Goal: Task Accomplishment & Management: Use online tool/utility

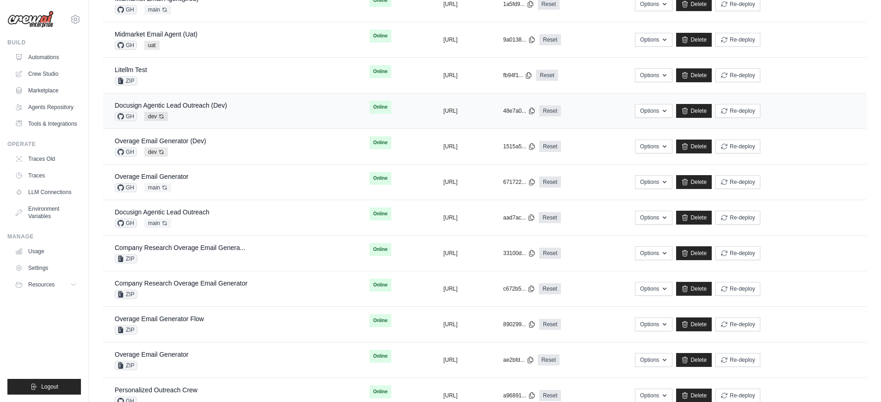
scroll to position [488, 0]
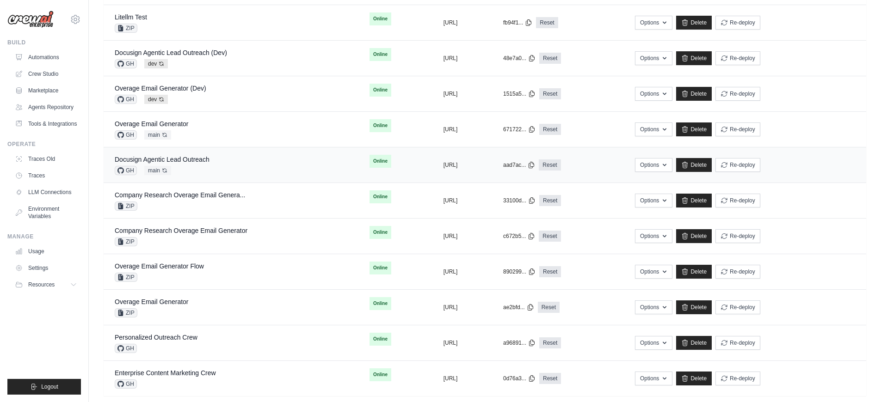
click at [255, 166] on div "Docusign Agentic Lead Outreach GH main Auto-deploy enabled" at bounding box center [231, 165] width 233 height 20
click at [252, 165] on div "Docusign Agentic Lead Outreach GH main Auto-deploy enabled" at bounding box center [231, 165] width 233 height 20
click at [218, 164] on div "Docusign Agentic Lead Outreach GH main Auto-deploy enabled" at bounding box center [231, 165] width 233 height 20
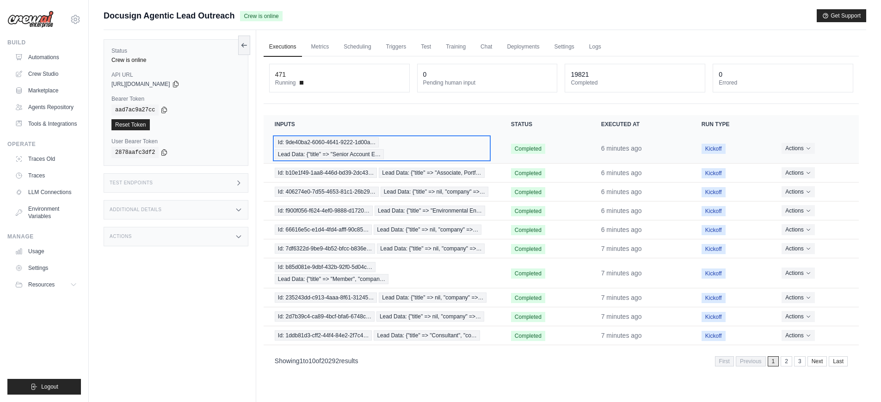
click at [443, 154] on div "Id: 9de40ba2-6060-4641-9222-1d00a… Lead Data: {"title" => "Senior Account E…" at bounding box center [382, 148] width 214 height 22
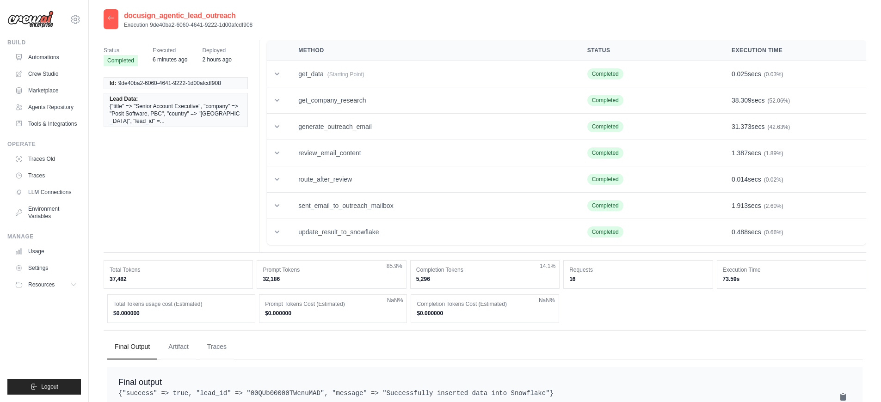
drag, startPoint x: 258, startPoint y: 27, endPoint x: 150, endPoint y: 25, distance: 108.2
click at [149, 24] on div "docusign_agentic_lead_outreach Execution 9de40ba2-6060-4641-9222-1d00afcdf908" at bounding box center [485, 19] width 762 height 20
copy p "9de40ba2-6060-4641-9222-1d00afcdf908"
click at [112, 21] on icon at bounding box center [110, 17] width 7 height 7
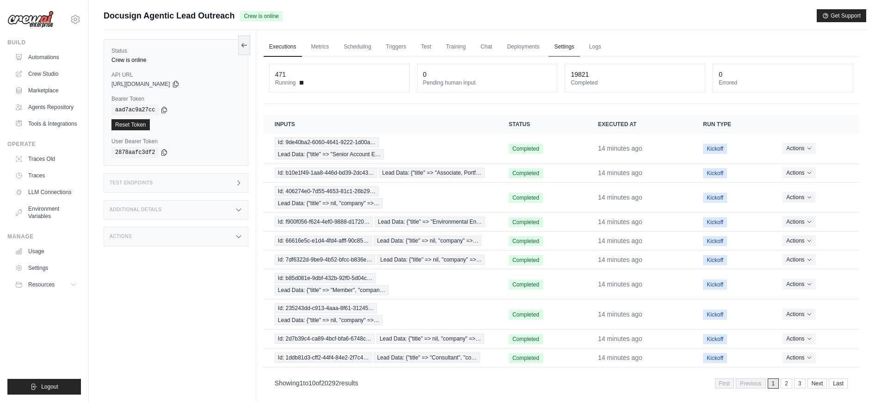
click at [577, 46] on link "Settings" at bounding box center [563, 46] width 31 height 19
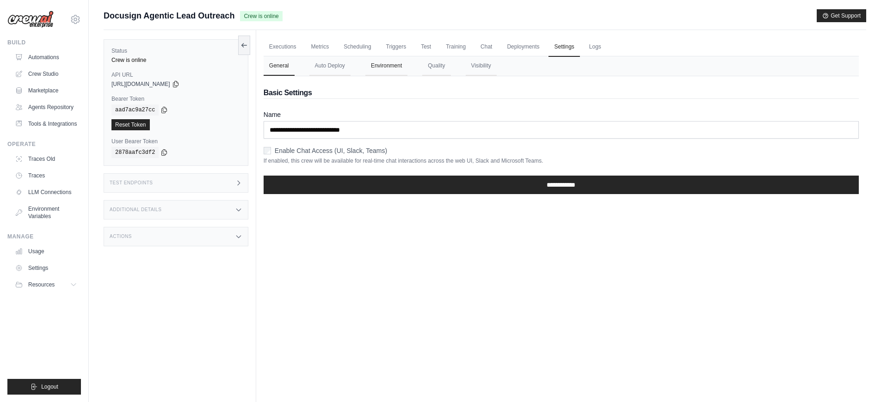
click at [385, 69] on button "Environment" at bounding box center [386, 65] width 42 height 19
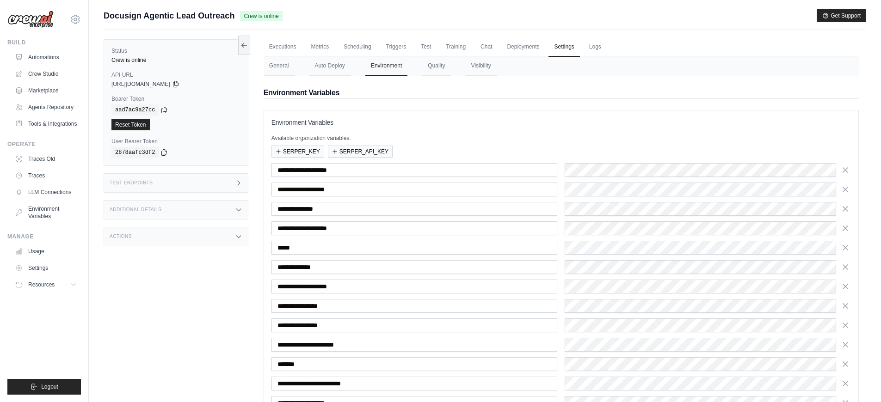
scroll to position [106, 0]
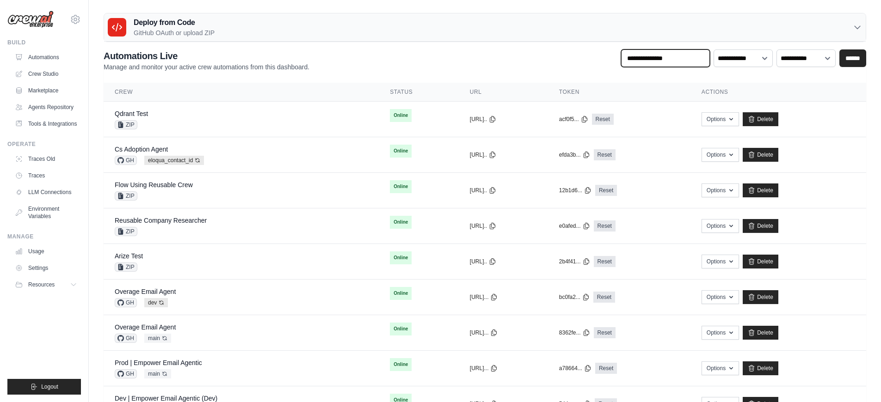
click at [674, 61] on input "text" at bounding box center [665, 58] width 89 height 18
type input "********"
click at [839, 49] on input "******" at bounding box center [852, 58] width 27 height 18
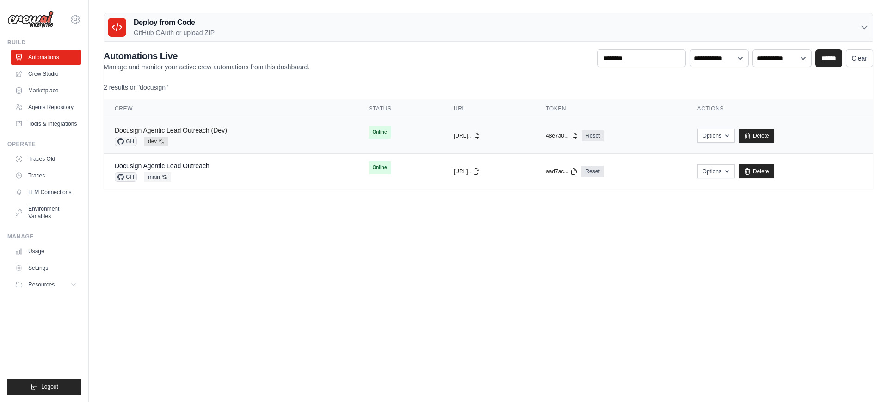
click at [197, 131] on link "Docusign Agentic Lead Outreach (Dev)" at bounding box center [171, 130] width 112 height 7
click at [213, 132] on link "Docusign Agentic Lead Outreach (Dev)" at bounding box center [171, 130] width 112 height 7
click at [213, 131] on link "Docusign Agentic Lead Outreach (Dev)" at bounding box center [171, 130] width 112 height 7
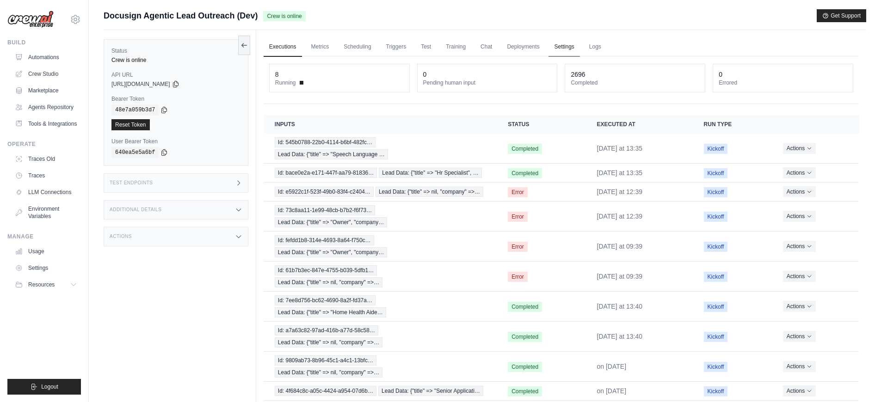
click at [556, 54] on link "Settings" at bounding box center [563, 46] width 31 height 19
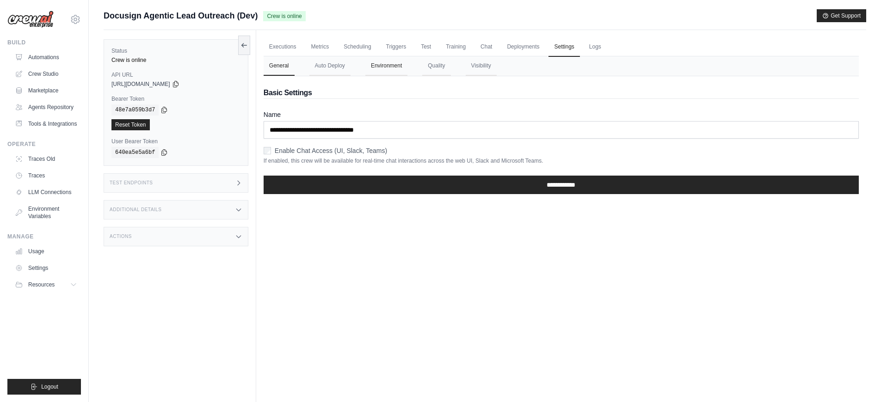
click at [381, 65] on button "Environment" at bounding box center [386, 65] width 42 height 19
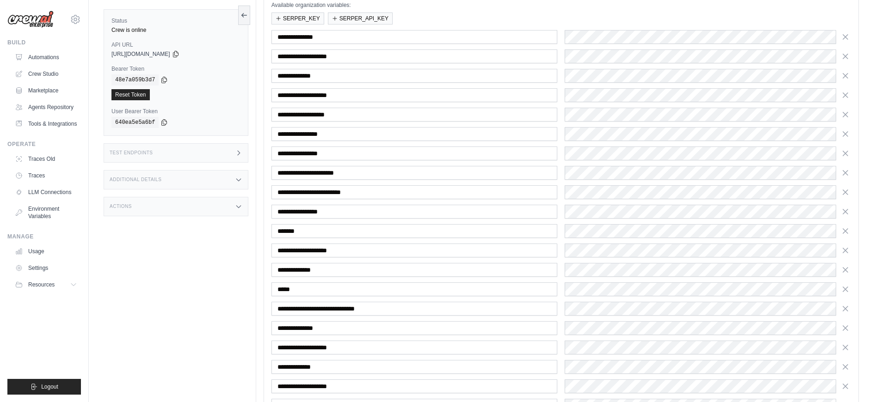
scroll to position [151, 0]
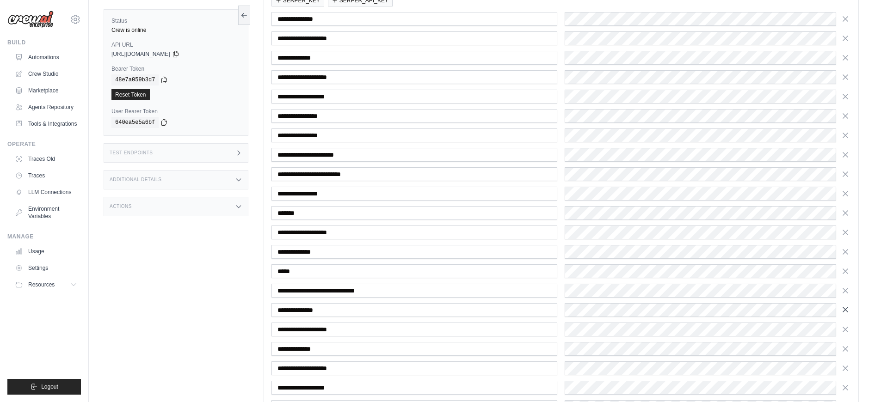
click at [845, 311] on icon "button" at bounding box center [845, 309] width 9 height 9
click at [845, 311] on icon "button" at bounding box center [845, 310] width 9 height 9
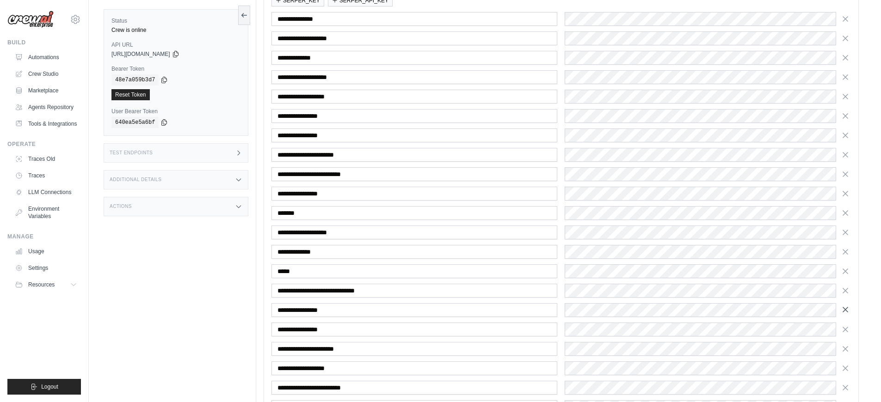
click at [845, 312] on icon "button" at bounding box center [845, 309] width 9 height 9
click at [845, 312] on icon "button" at bounding box center [845, 310] width 9 height 9
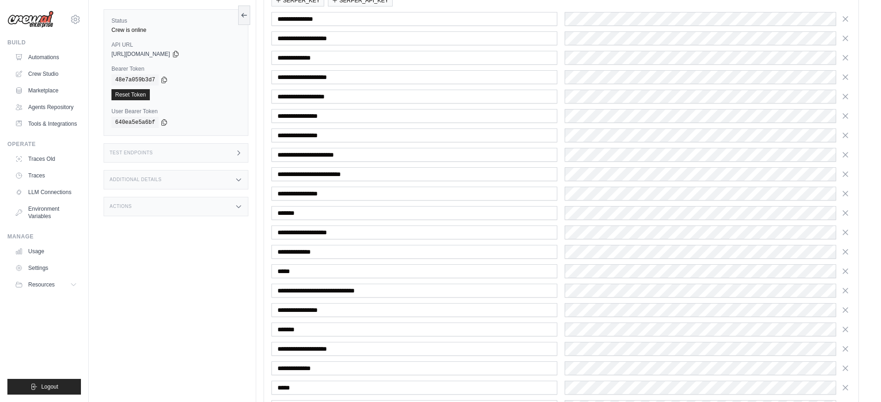
click at [845, 312] on icon "button" at bounding box center [845, 310] width 9 height 9
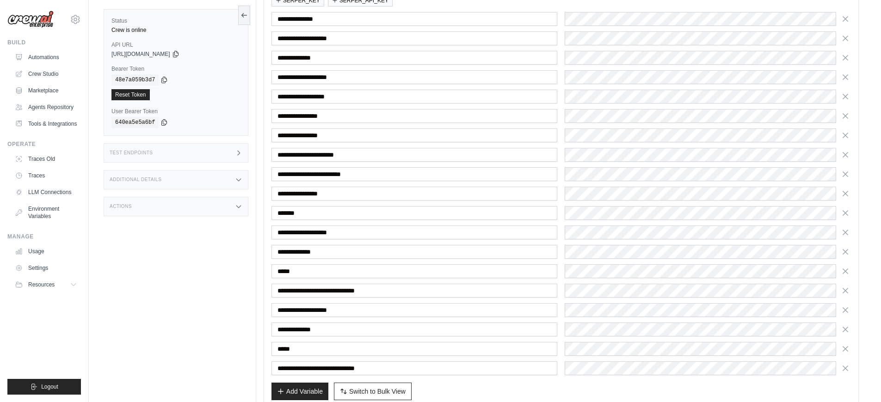
click at [845, 312] on icon "button" at bounding box center [845, 310] width 9 height 9
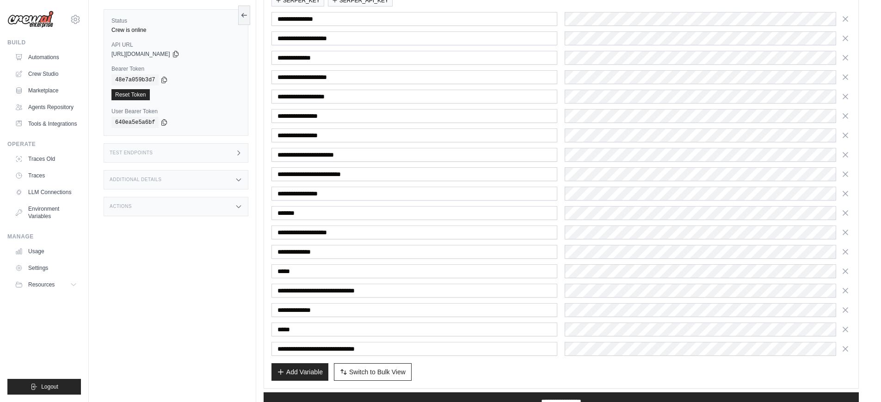
click at [845, 312] on icon "button" at bounding box center [845, 310] width 9 height 9
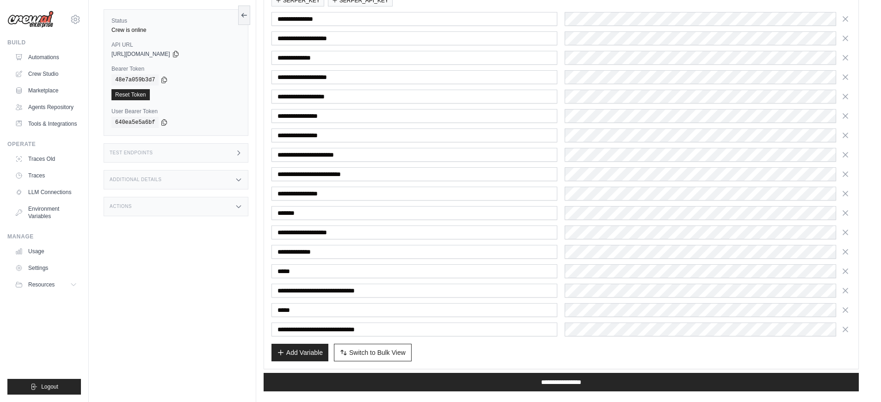
click at [845, 312] on icon "button" at bounding box center [845, 310] width 9 height 9
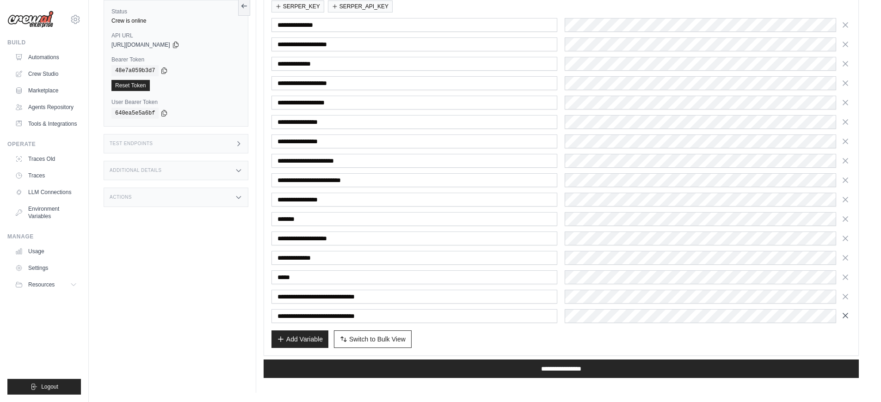
click at [848, 319] on icon "button" at bounding box center [845, 315] width 9 height 9
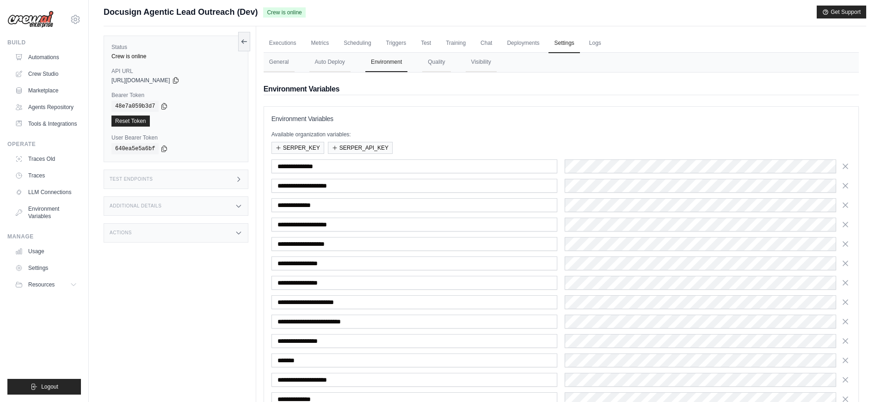
scroll to position [126, 0]
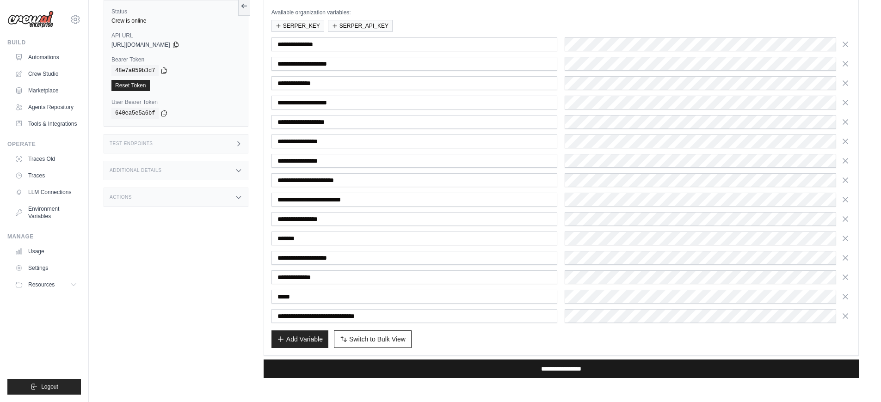
click at [503, 365] on input "**********" at bounding box center [561, 369] width 595 height 18
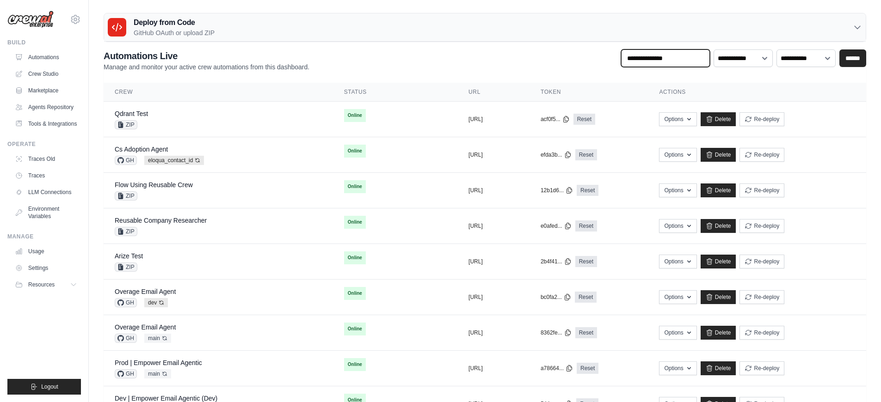
click at [664, 60] on input "text" at bounding box center [665, 58] width 89 height 18
type input "********"
click at [839, 49] on input "******" at bounding box center [852, 58] width 27 height 18
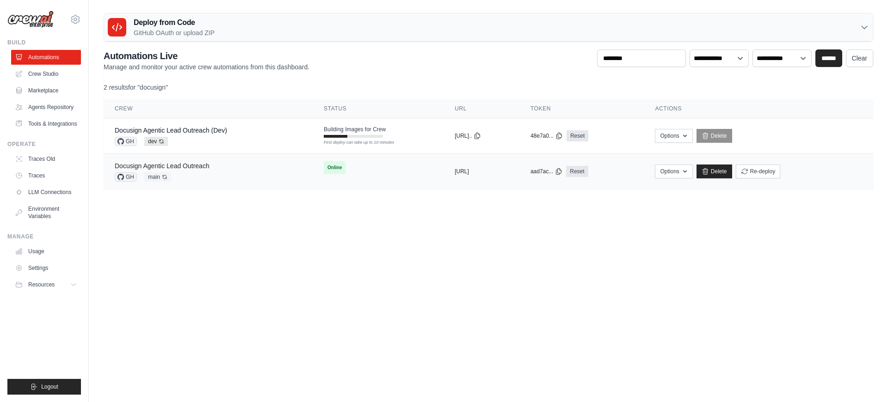
click at [196, 166] on link "Docusign Agentic Lead Outreach" at bounding box center [162, 165] width 95 height 7
click at [197, 168] on link "Docusign Agentic Lead Outreach" at bounding box center [162, 165] width 95 height 7
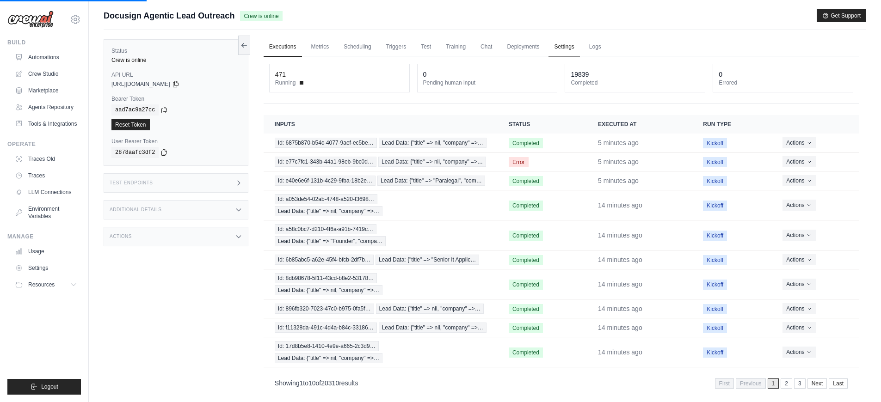
click at [564, 43] on link "Settings" at bounding box center [563, 46] width 31 height 19
click at [566, 51] on link "Settings" at bounding box center [563, 46] width 31 height 19
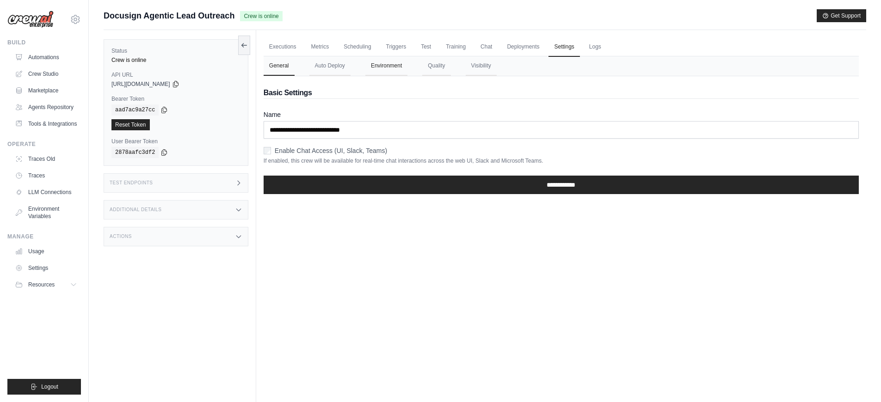
click at [378, 67] on button "Environment" at bounding box center [386, 65] width 42 height 19
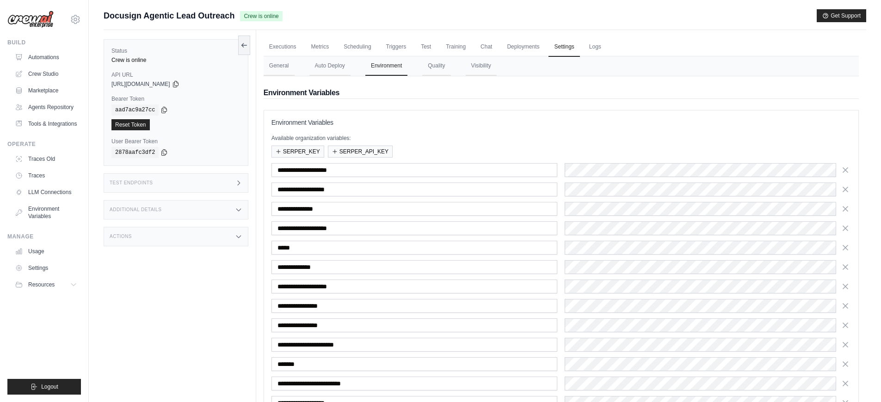
scroll to position [106, 0]
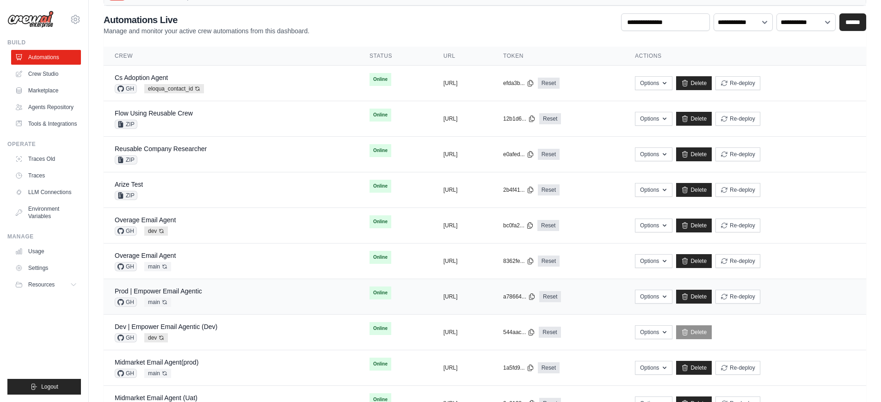
scroll to position [68, 0]
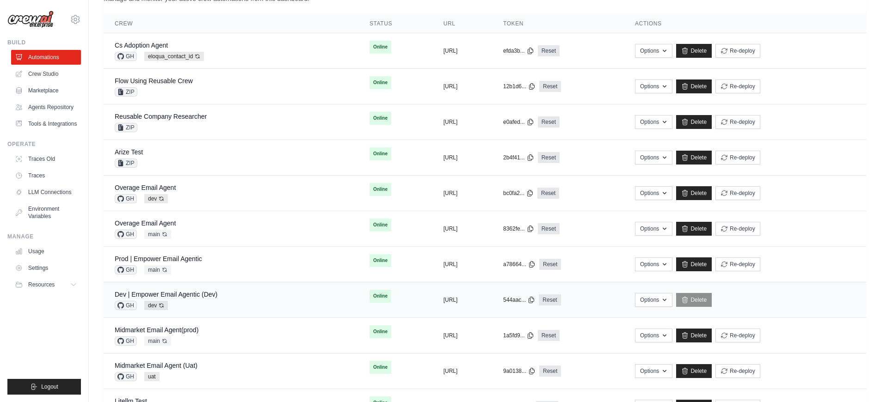
click at [227, 295] on div "Dev | Empower Email Agentic (Dev) GH dev Auto-deploy enabled" at bounding box center [231, 300] width 233 height 20
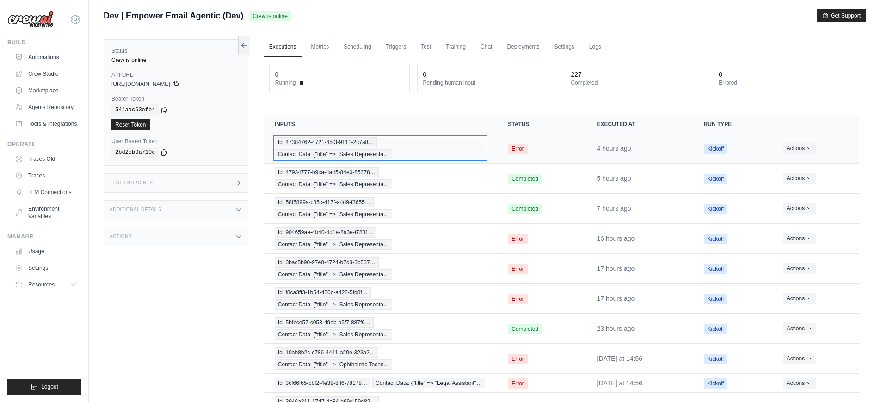
click at [437, 157] on div "Id: 47384762-4721-45f3-9111-2c7a8… Contact Data: {"title" => "Sales Representa…" at bounding box center [380, 148] width 211 height 22
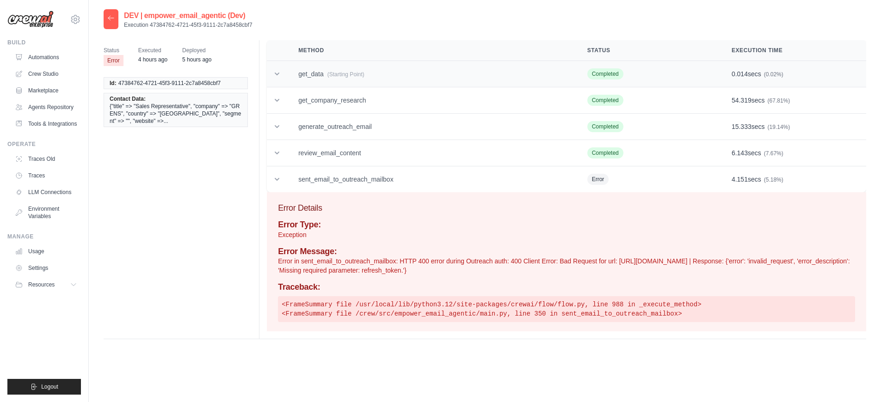
click at [382, 75] on td "get_data (Starting Point)" at bounding box center [431, 74] width 289 height 26
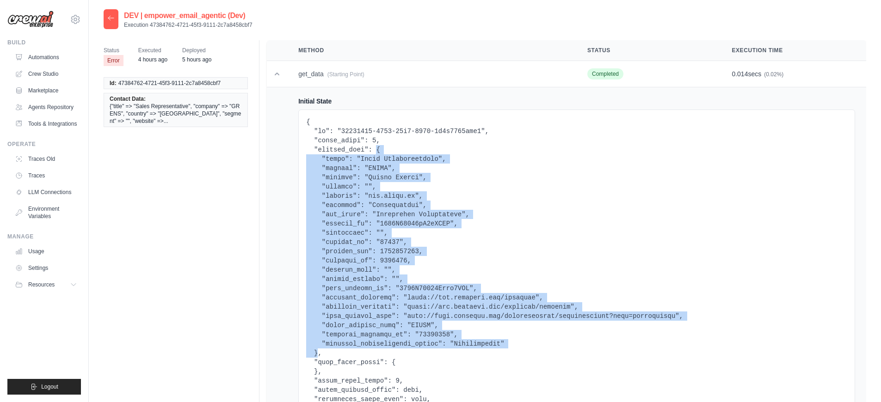
copy pre "{ "title": "Sales Representative", "company": "GRENS", "country": "[GEOGRAPHIC_…"
drag, startPoint x: 377, startPoint y: 152, endPoint x: 317, endPoint y: 353, distance: 209.9
click at [317, 353] on pre at bounding box center [576, 283] width 541 height 333
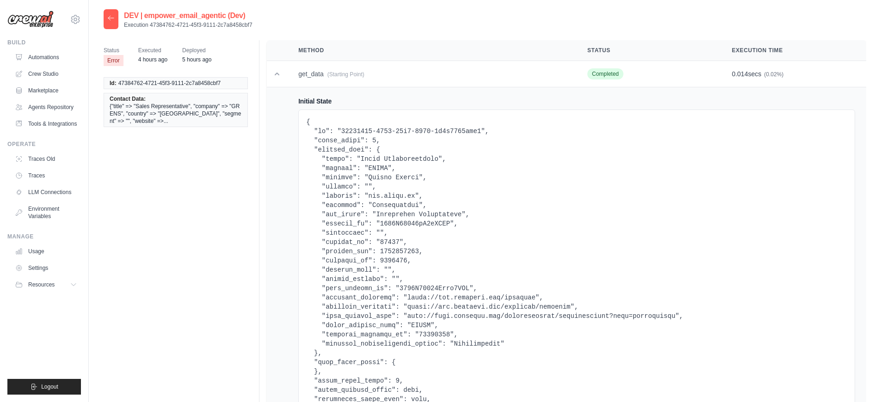
click at [378, 150] on pre at bounding box center [576, 283] width 541 height 333
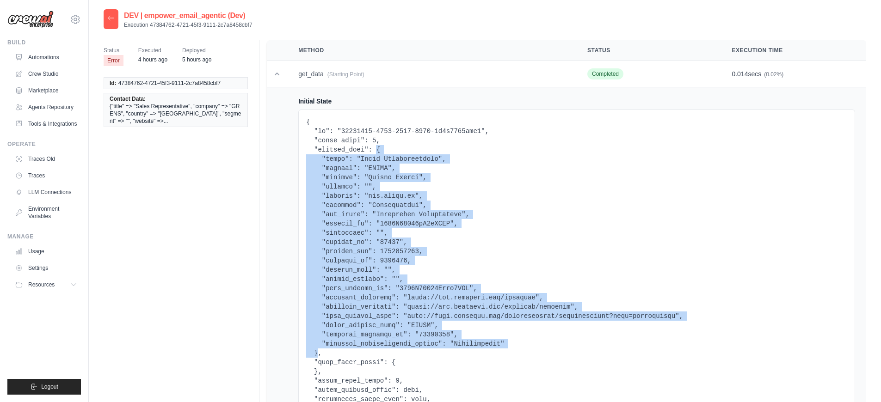
copy pre "{ "title": "Sales Representative", "company": "GRENS", "country": "[GEOGRAPHIC_…"
drag, startPoint x: 377, startPoint y: 150, endPoint x: 319, endPoint y: 349, distance: 207.6
click at [319, 349] on pre at bounding box center [576, 283] width 541 height 333
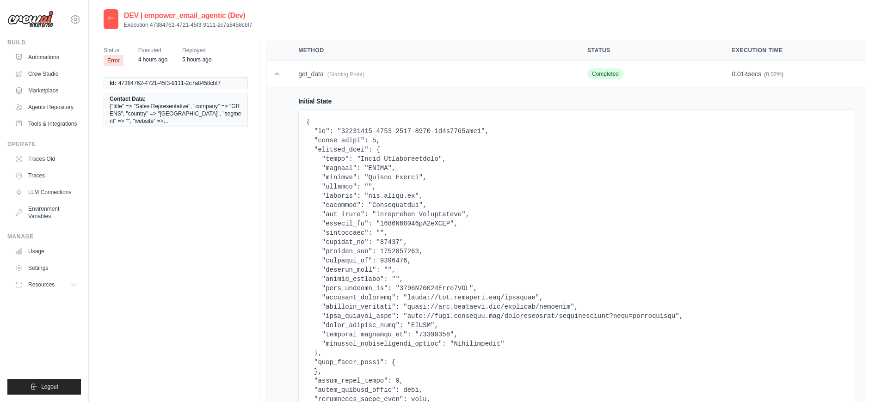
click at [113, 20] on icon at bounding box center [110, 17] width 7 height 7
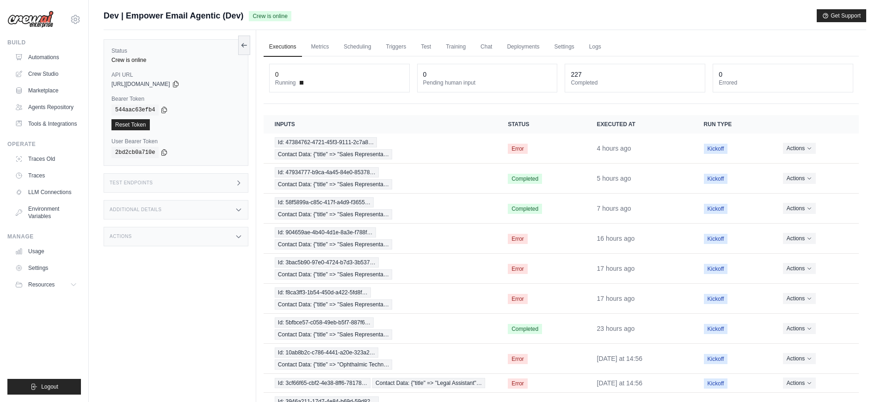
click at [176, 187] on div "Test Endpoints" at bounding box center [176, 182] width 145 height 19
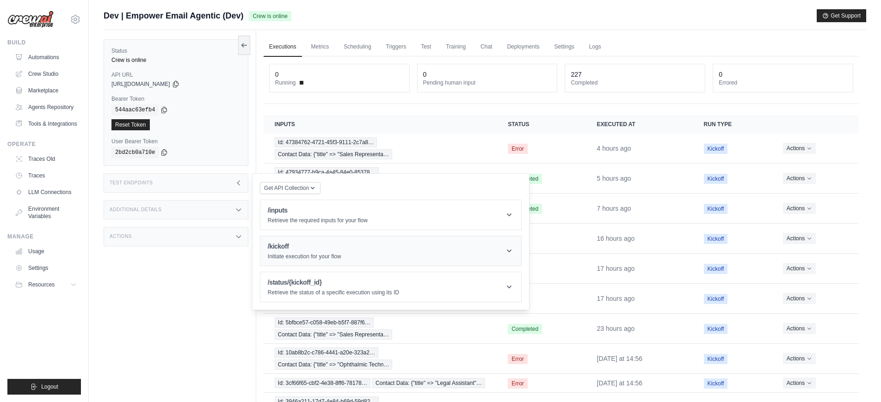
click at [309, 257] on p "Initiate execution for your flow" at bounding box center [305, 256] width 74 height 7
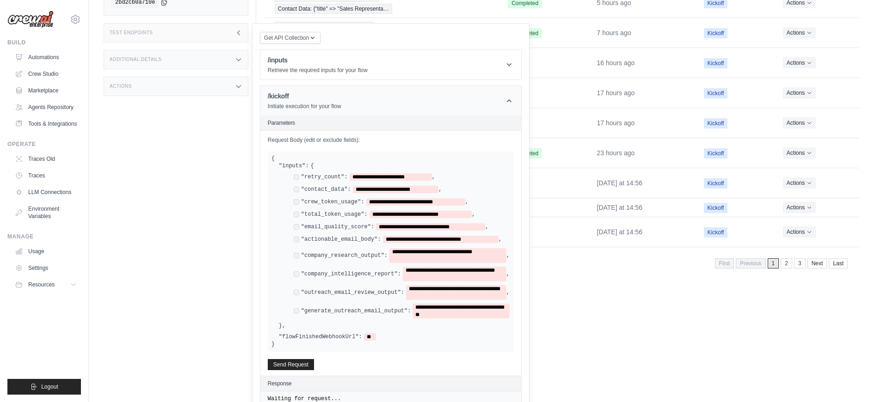
scroll to position [197, 0]
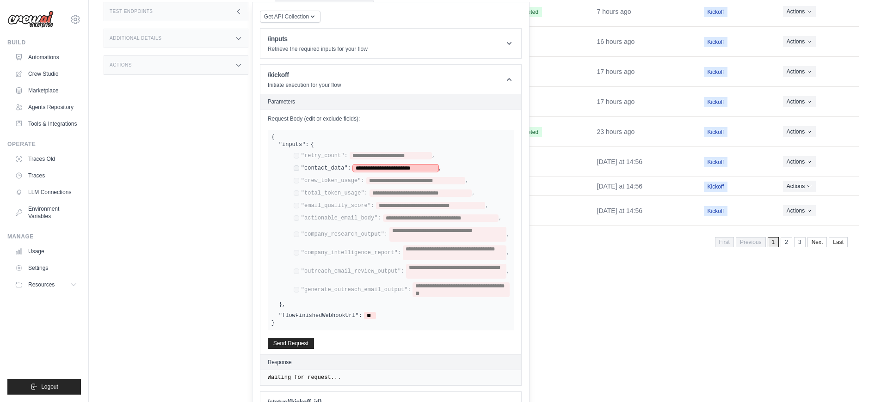
click at [394, 172] on span "**********" at bounding box center [396, 168] width 86 height 7
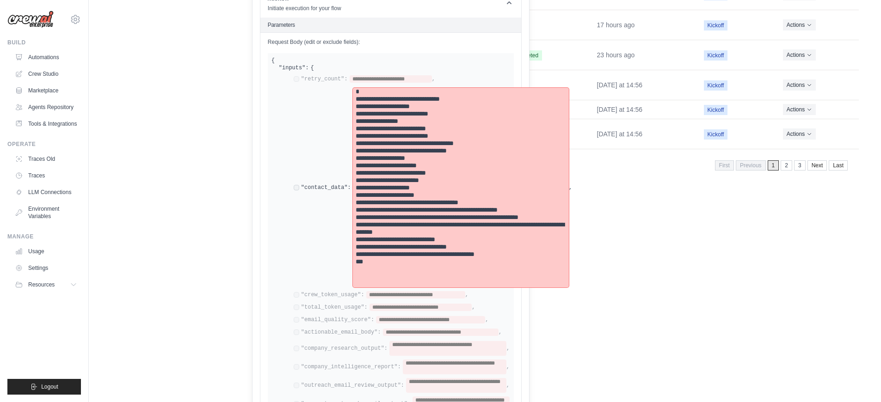
scroll to position [388, 0]
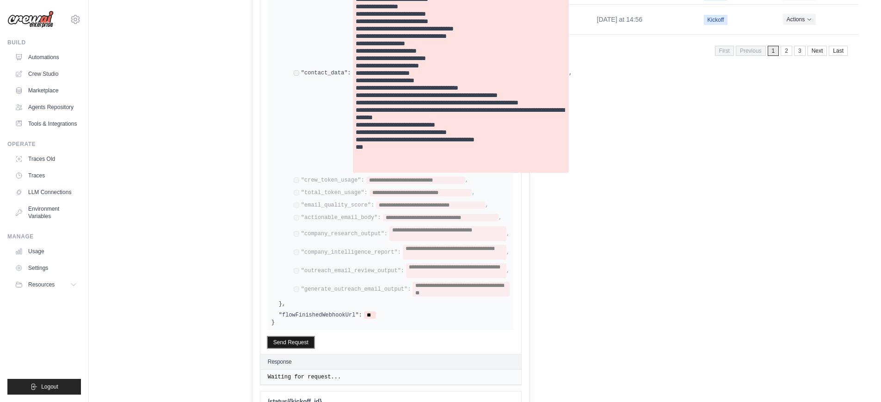
click at [308, 348] on button "Send Request" at bounding box center [291, 342] width 46 height 11
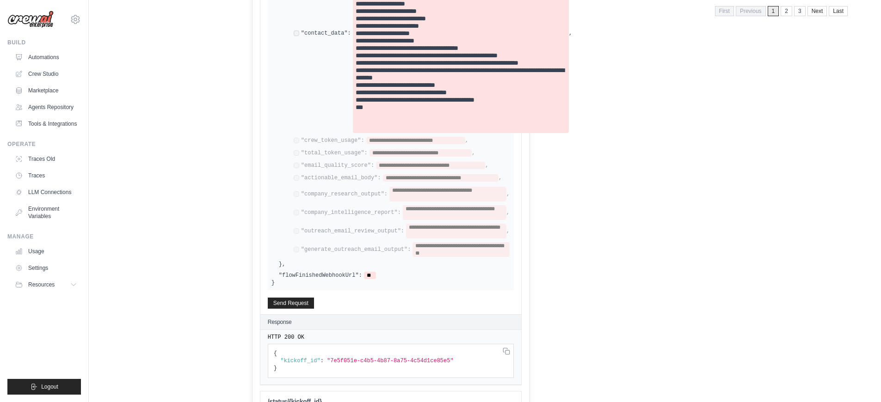
click at [387, 364] on span ""7e5f051e-c4b5-4b87-8a75-4c54d1ce85e5"" at bounding box center [390, 361] width 127 height 6
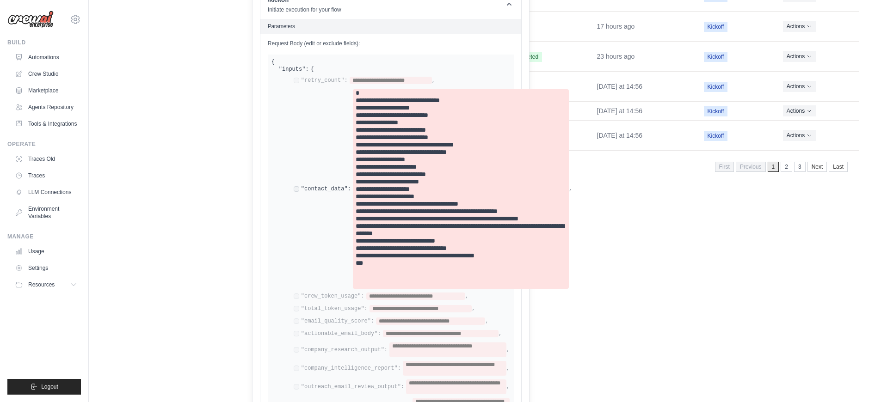
scroll to position [0, 0]
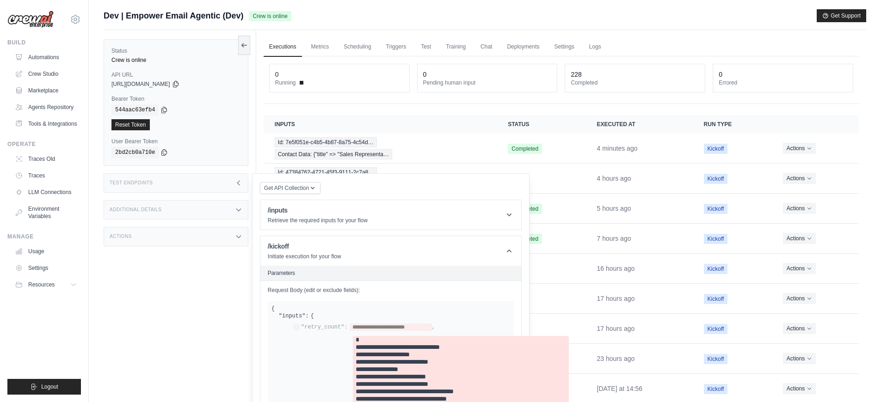
click at [215, 295] on div "Status Crew is online API URL copied https://empower-email-agentic-0ae54a8d-0a9…" at bounding box center [180, 231] width 153 height 402
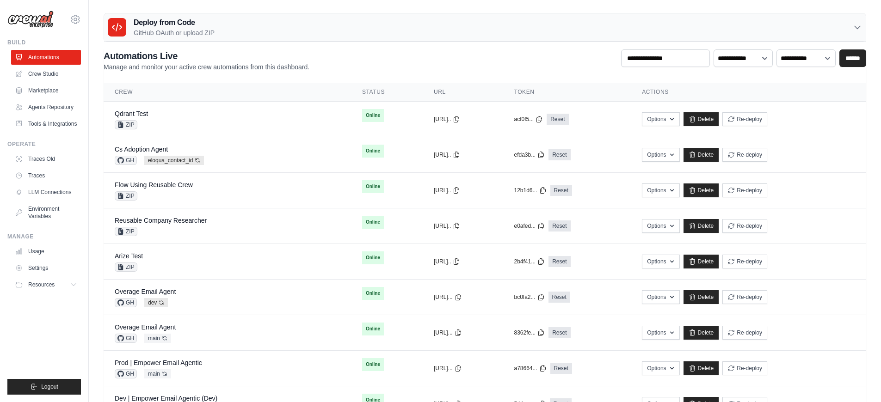
click at [42, 55] on link "Automations" at bounding box center [46, 57] width 70 height 15
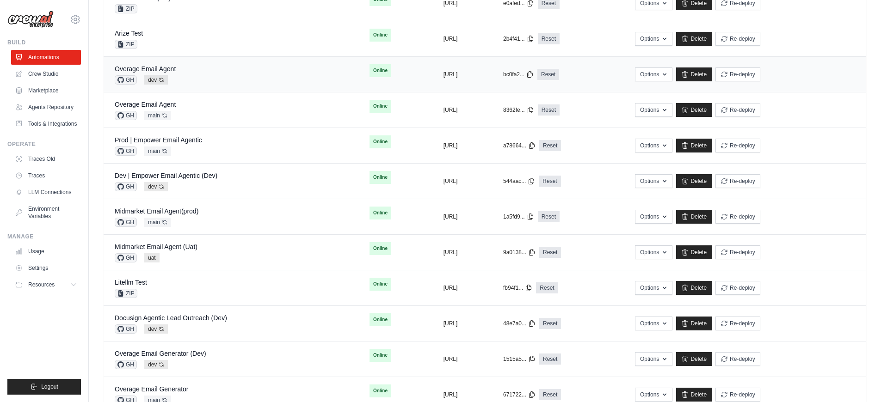
scroll to position [276, 0]
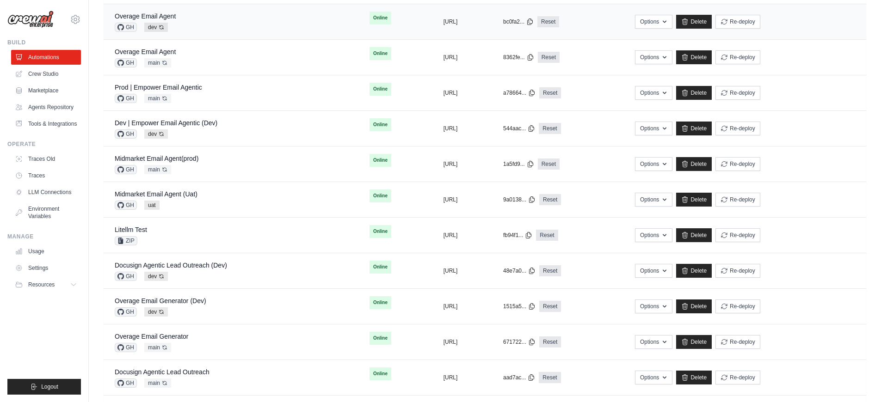
click at [206, 280] on div "GH dev Auto-deploy enabled" at bounding box center [171, 276] width 112 height 9
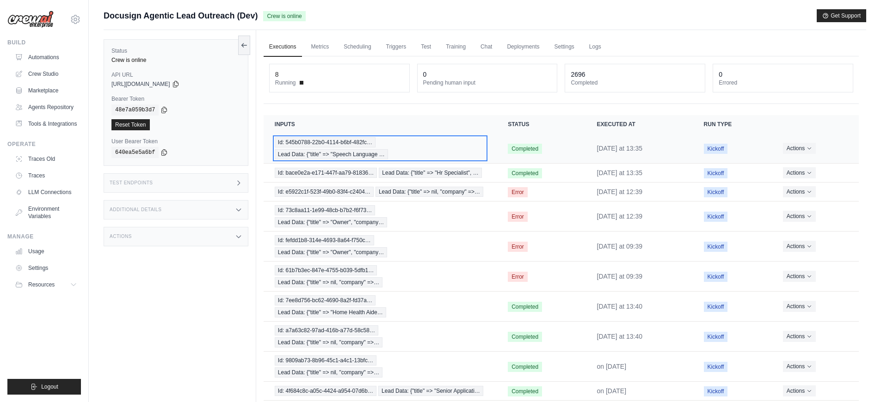
click at [401, 158] on div "Id: 545b0788-22b0-4114-b6bf-482fc… Lead Data: {"title" => "Speech Language …" at bounding box center [380, 148] width 211 height 22
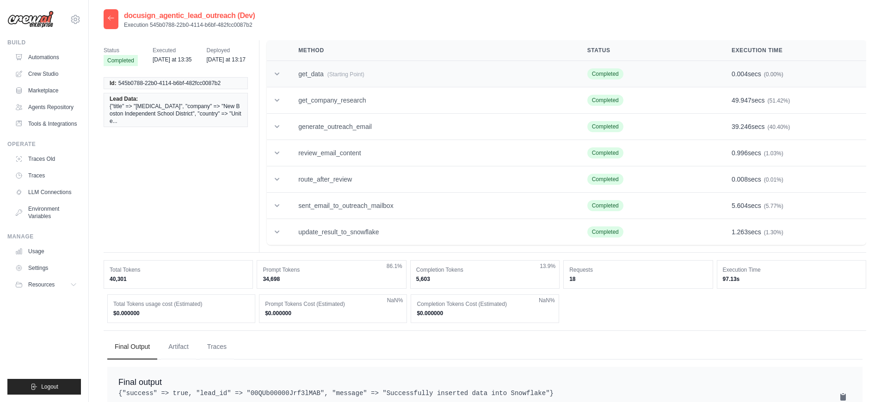
click at [359, 79] on td "get_data (Starting Point)" at bounding box center [431, 74] width 289 height 26
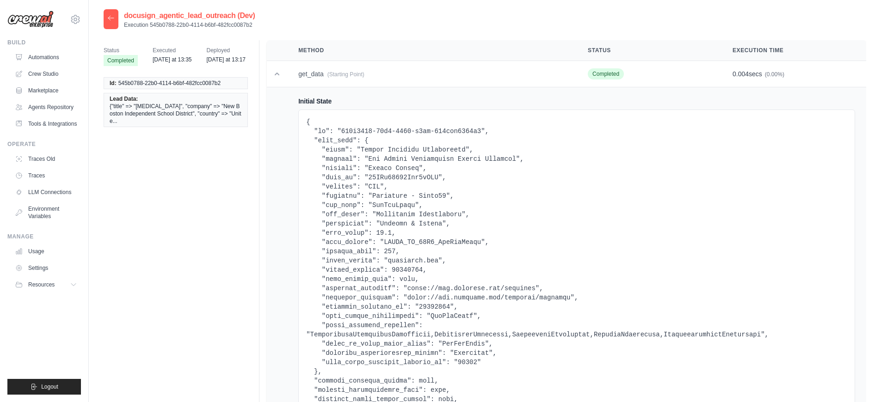
scroll to position [114, 0]
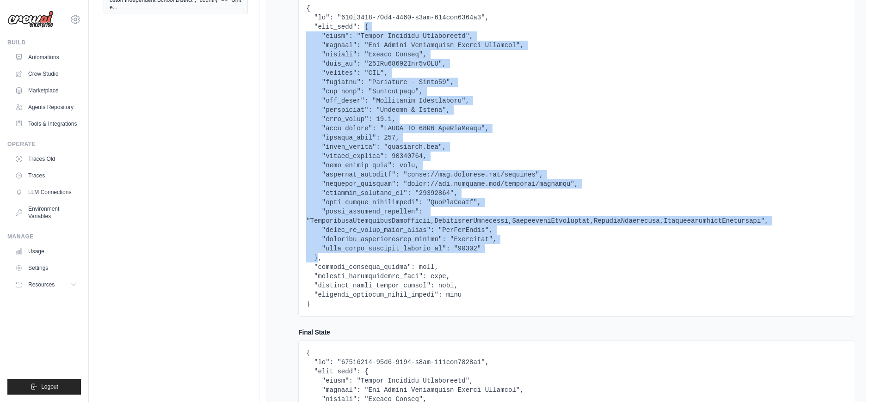
drag, startPoint x: 318, startPoint y: 255, endPoint x: 363, endPoint y: 29, distance: 230.1
click at [363, 29] on pre at bounding box center [576, 156] width 541 height 305
copy pre "{ "title": "[MEDICAL_DATA]", "company": "New Boston Independent School District…"
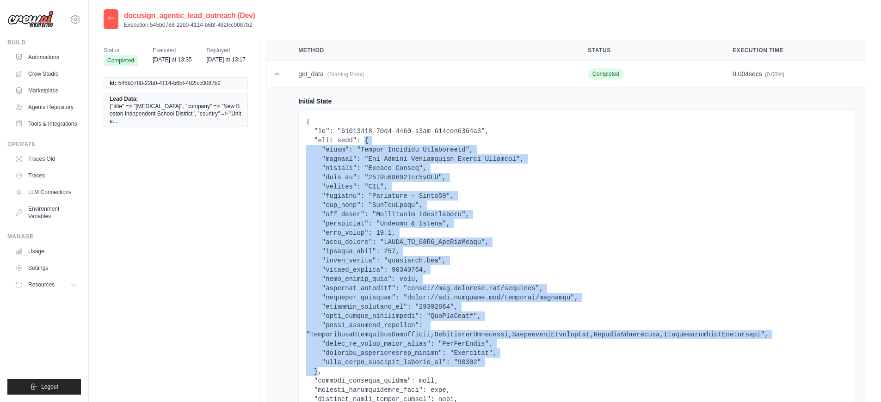
click at [111, 18] on icon at bounding box center [110, 17] width 7 height 7
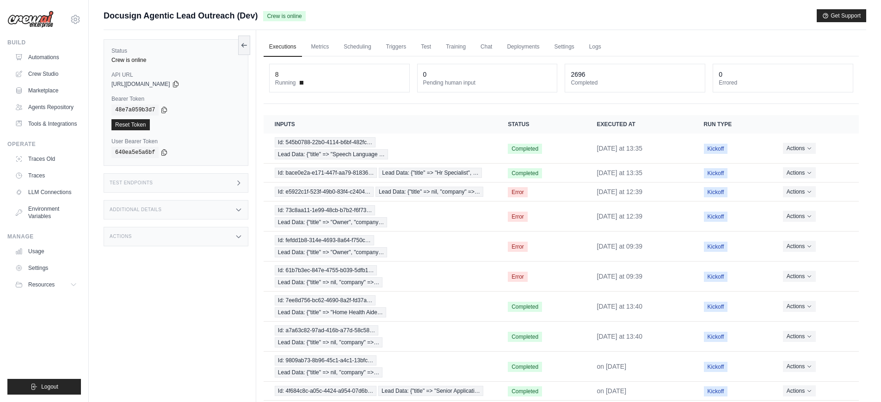
click at [194, 186] on div "Test Endpoints" at bounding box center [176, 182] width 145 height 19
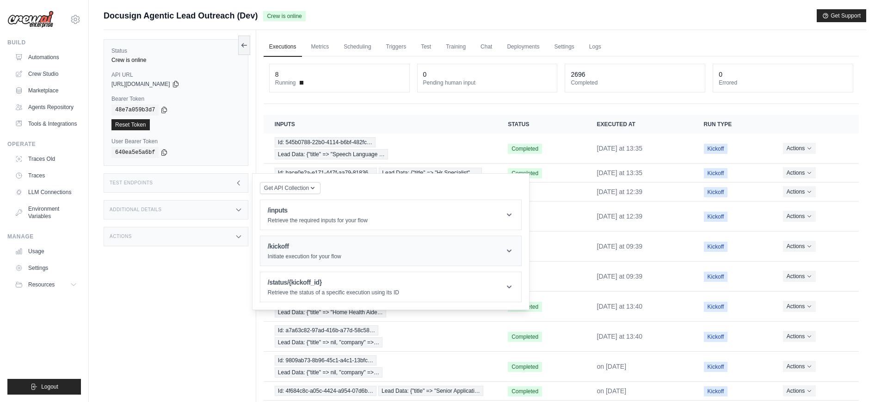
click at [300, 250] on h1 "/kickoff" at bounding box center [305, 246] width 74 height 9
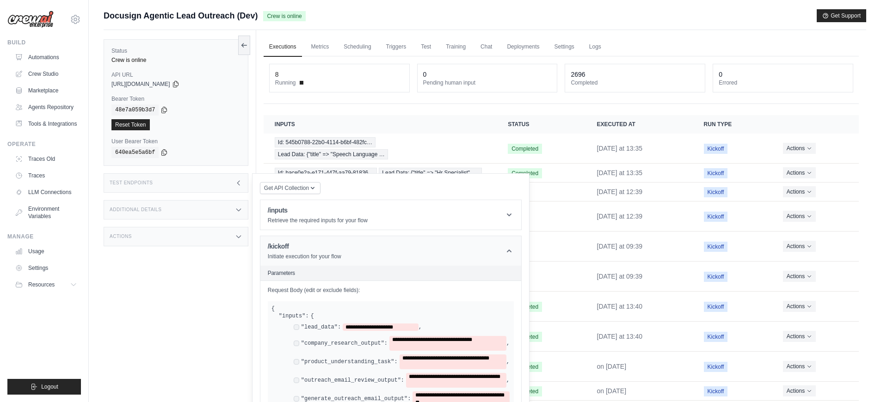
scroll to position [137, 0]
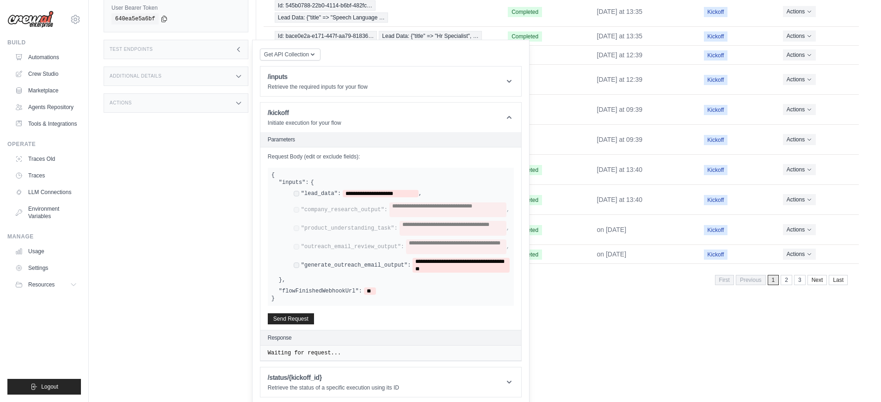
click at [299, 273] on div "**********" at bounding box center [402, 265] width 216 height 15
click at [387, 197] on span "**********" at bounding box center [381, 193] width 76 height 7
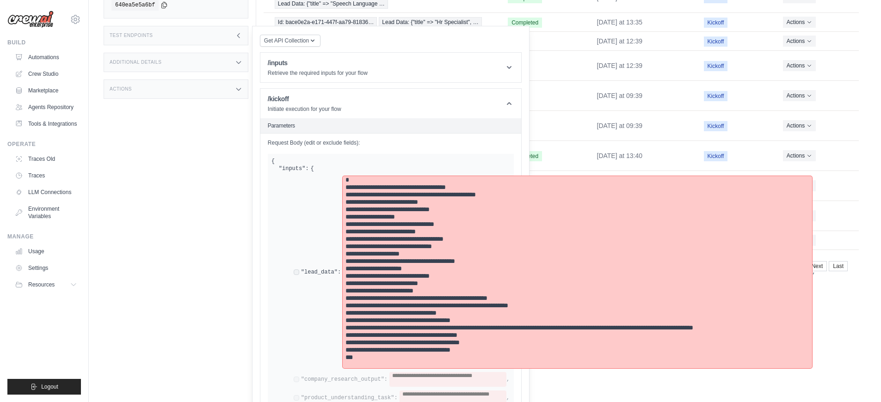
scroll to position [321, 0]
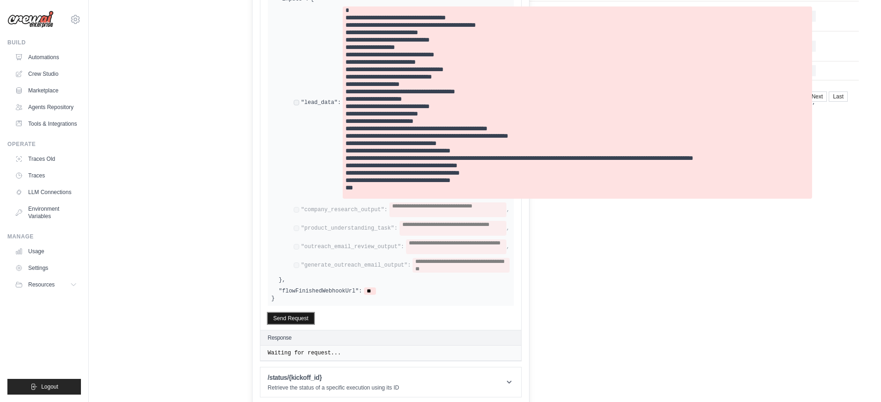
click at [304, 324] on button "Send Request" at bounding box center [291, 318] width 46 height 11
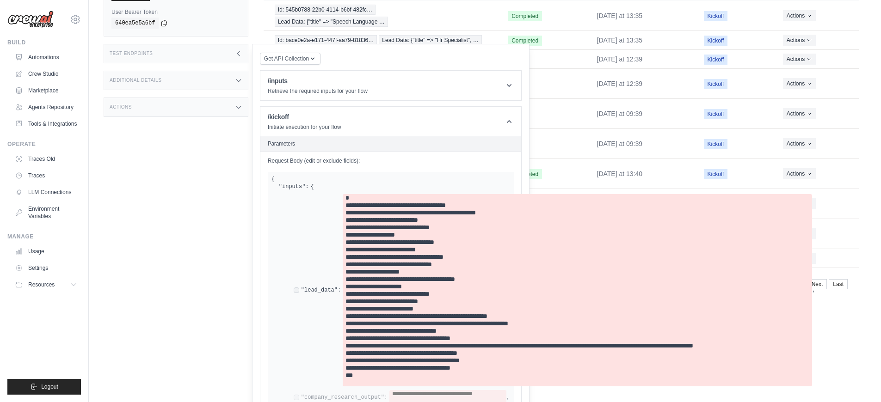
scroll to position [0, 0]
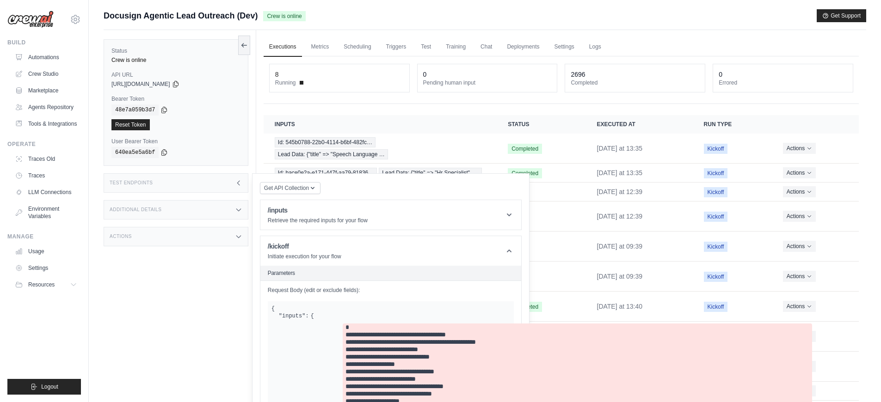
click at [192, 184] on div "Test Endpoints" at bounding box center [176, 182] width 145 height 19
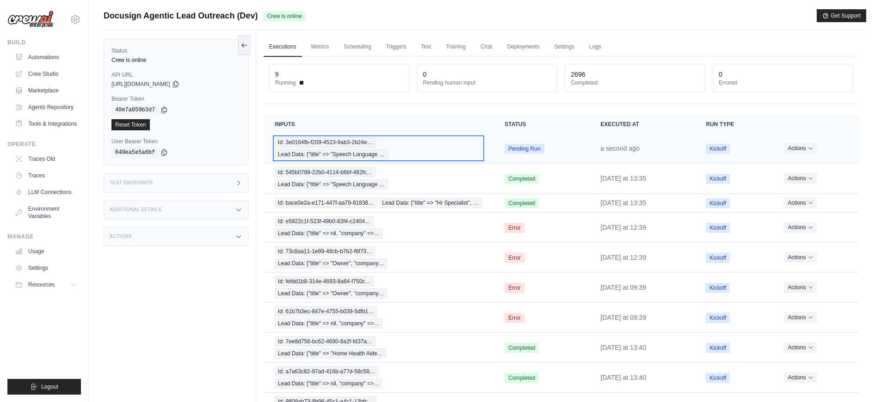
click at [410, 147] on div "Id: 3e0164fb-f209-4523-9ab3-2b24e… Lead Data: {"title" => "Speech Language …" at bounding box center [379, 148] width 208 height 22
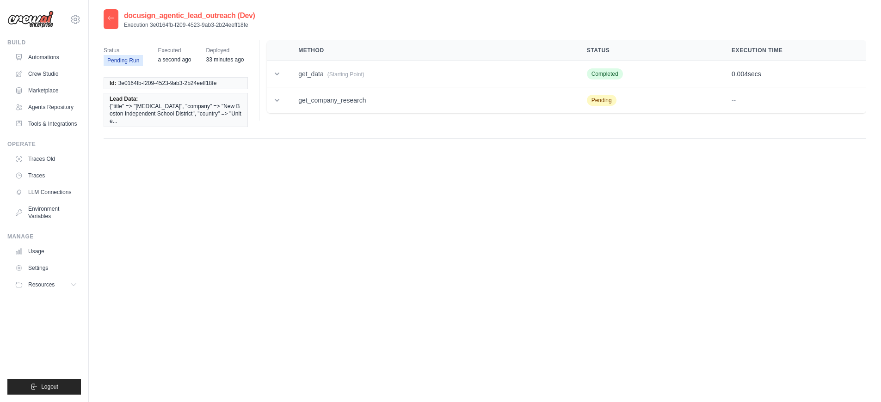
drag, startPoint x: 250, startPoint y: 25, endPoint x: 150, endPoint y: 24, distance: 100.3
click at [150, 24] on p "Execution 3e0164fb-f209-4523-9ab3-2b24eeff18fe" at bounding box center [189, 24] width 131 height 7
copy p "3e0164fb-f209-4523-9ab3-2b24eeff18fe"
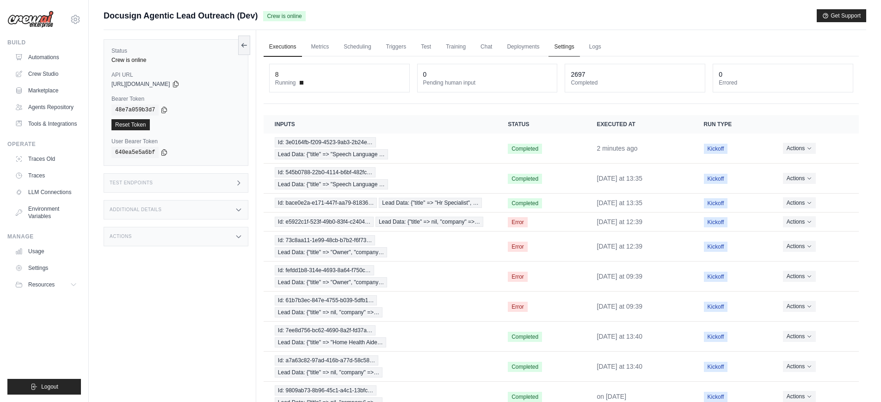
click at [560, 43] on link "Settings" at bounding box center [563, 46] width 31 height 19
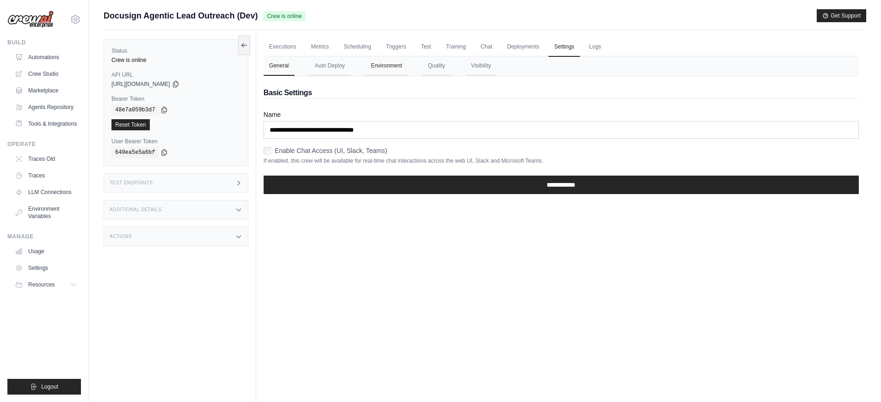
click at [380, 65] on button "Environment" at bounding box center [386, 65] width 42 height 19
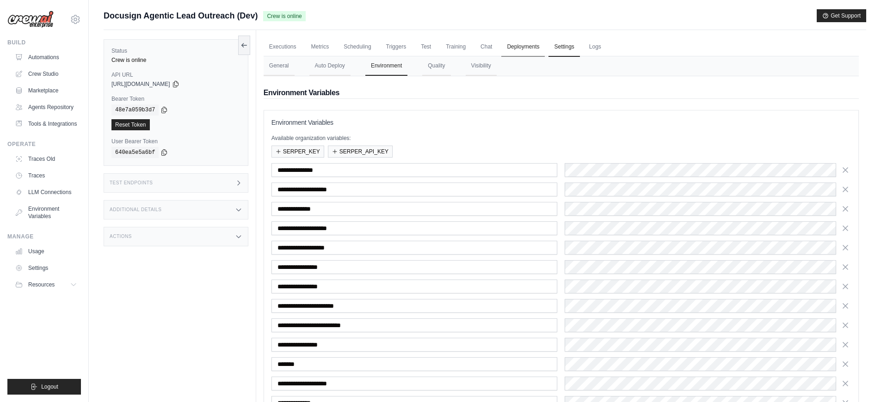
click at [522, 45] on link "Deployments" at bounding box center [522, 46] width 43 height 19
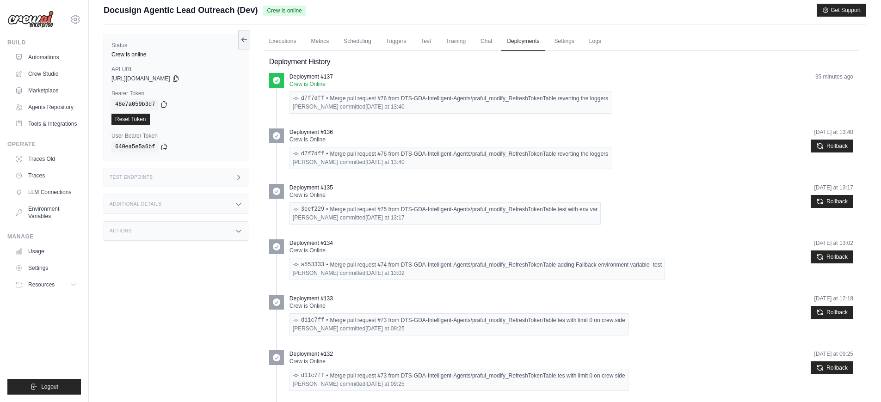
scroll to position [12, 0]
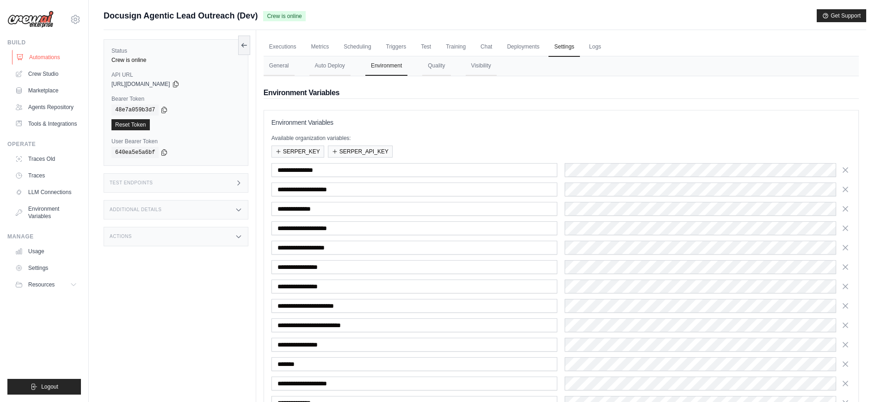
click at [44, 61] on link "Automations" at bounding box center [47, 57] width 70 height 15
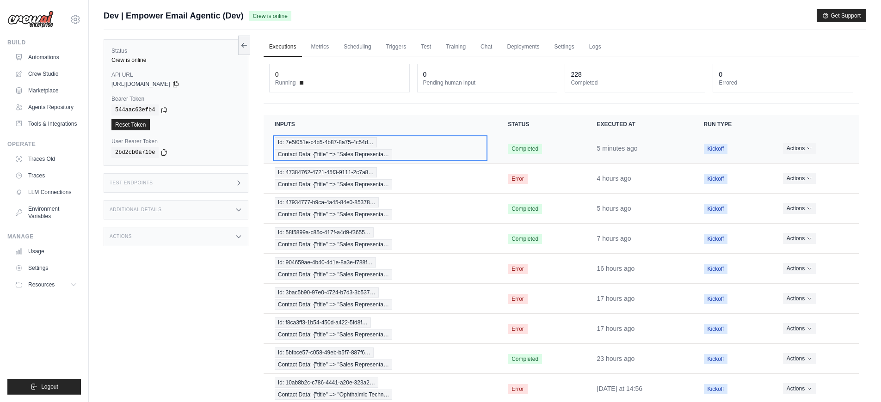
click at [435, 151] on div "Id: 7e5f051e-c4b5-4b87-8a75-4c54d… Contact Data: {"title" => "Sales Representa…" at bounding box center [380, 148] width 211 height 22
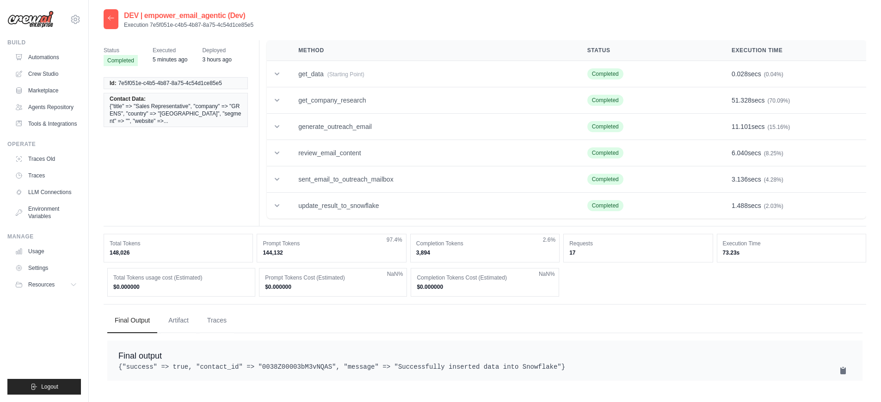
drag, startPoint x: 256, startPoint y: 25, endPoint x: 150, endPoint y: 23, distance: 105.9
click at [150, 23] on div "DEV | empower_email_agentic (Dev) Execution 7e5f051e-c4b5-4b87-8a75-4c54d1ce85e5" at bounding box center [485, 19] width 762 height 20
click at [150, 23] on p "Execution 7e5f051e-c4b5-4b87-8a75-4c54d1ce85e5" at bounding box center [188, 24] width 129 height 7
drag, startPoint x: 258, startPoint y: 23, endPoint x: 148, endPoint y: 25, distance: 109.1
click at [148, 25] on div "DEV | empower_email_agentic (Dev) Execution 7e5f051e-c4b5-4b87-8a75-4c54d1ce85e5" at bounding box center [485, 19] width 762 height 20
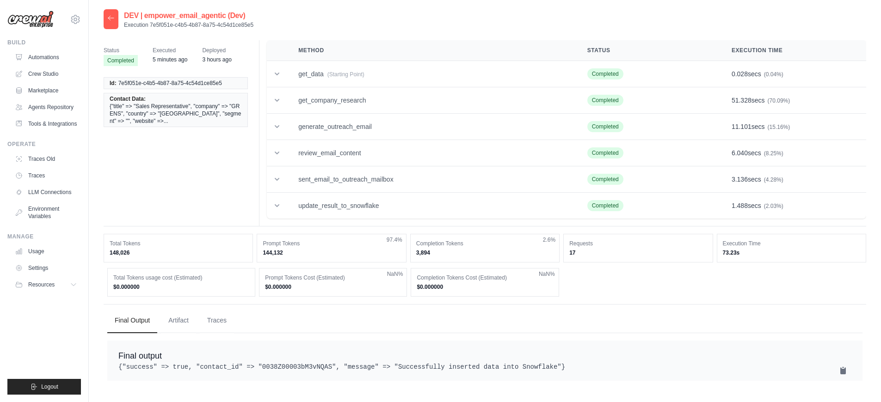
copy p "7e5f051e-c4b5-4b87-8a75-4c54d1ce85e5"
click at [148, 25] on p "Execution 7e5f051e-c4b5-4b87-8a75-4c54d1ce85e5" at bounding box center [188, 24] width 129 height 7
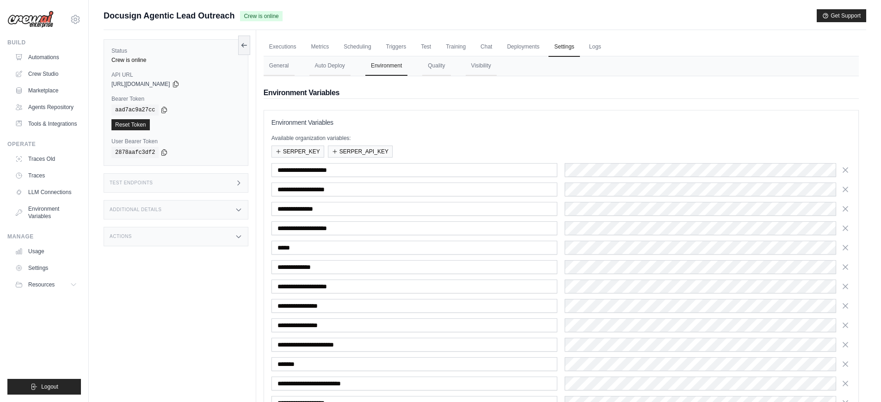
scroll to position [106, 0]
